Goal: Contribute content: Add original content to the website for others to see

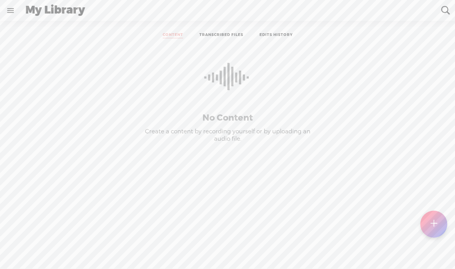
click at [172, 38] on link "CONTENT" at bounding box center [173, 35] width 20 height 6
click at [429, 218] on div at bounding box center [434, 224] width 28 height 28
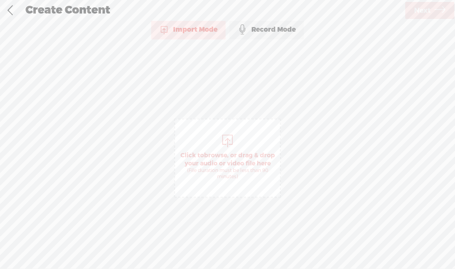
click at [221, 139] on div at bounding box center [227, 139] width 15 height 15
click at [424, 10] on span "Next" at bounding box center [422, 11] width 17 height 20
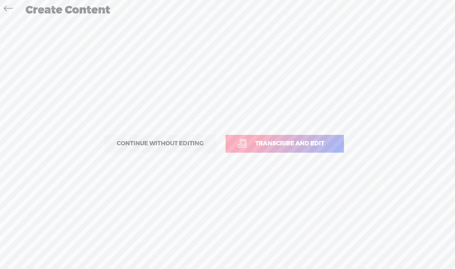
click at [315, 142] on span "Transcribe and edit" at bounding box center [289, 143] width 85 height 9
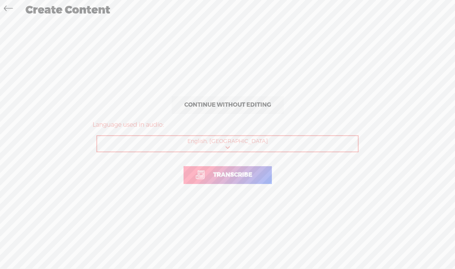
click at [300, 140] on select "Choose a language Afrikaans Albanian Amharic Arabic, Gulf Arabic, Modern Standa…" at bounding box center [228, 144] width 262 height 16
click at [265, 171] on link "Transcribe" at bounding box center [228, 175] width 88 height 18
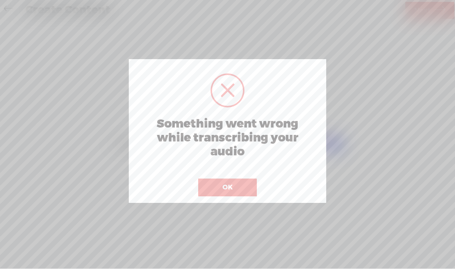
click at [200, 184] on button "OK" at bounding box center [227, 187] width 59 height 18
